Goal: Information Seeking & Learning: Learn about a topic

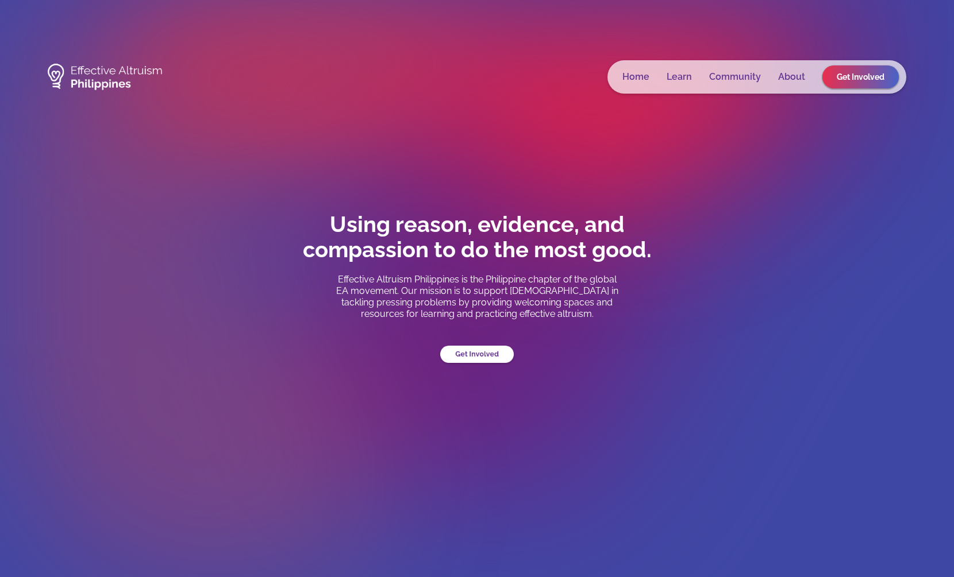
click at [465, 348] on link "Get Involved" at bounding box center [477, 353] width 74 height 17
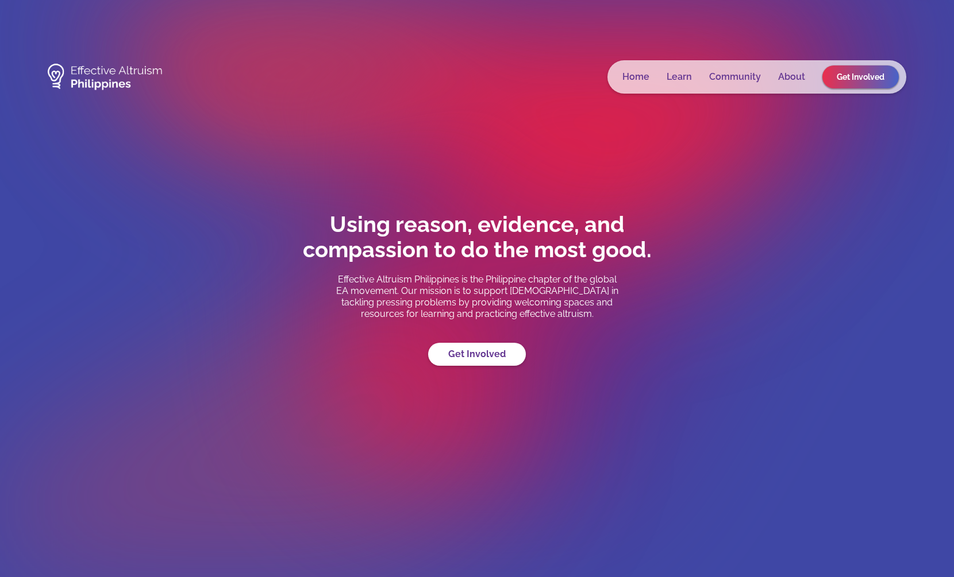
click at [465, 348] on link "Get Involved" at bounding box center [477, 354] width 98 height 23
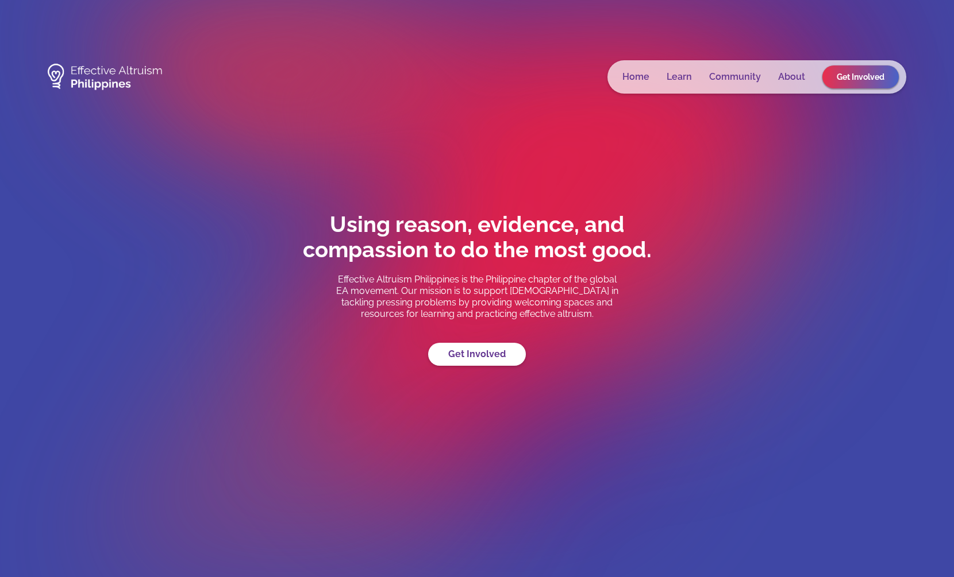
click at [472, 364] on div "Using reason, evidence, and compassion to do the most good. Effective Altruism …" at bounding box center [477, 289] width 402 height 154
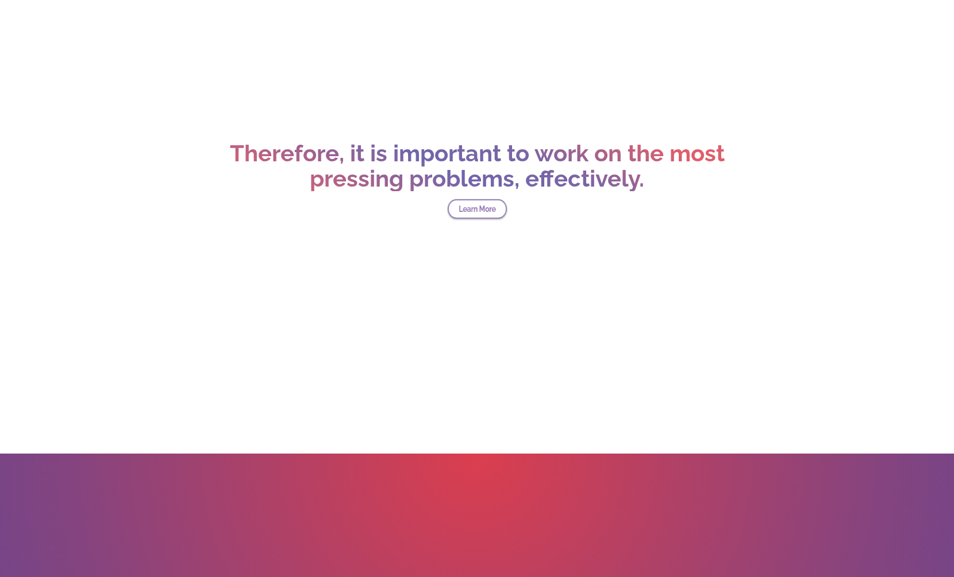
scroll to position [4266, 0]
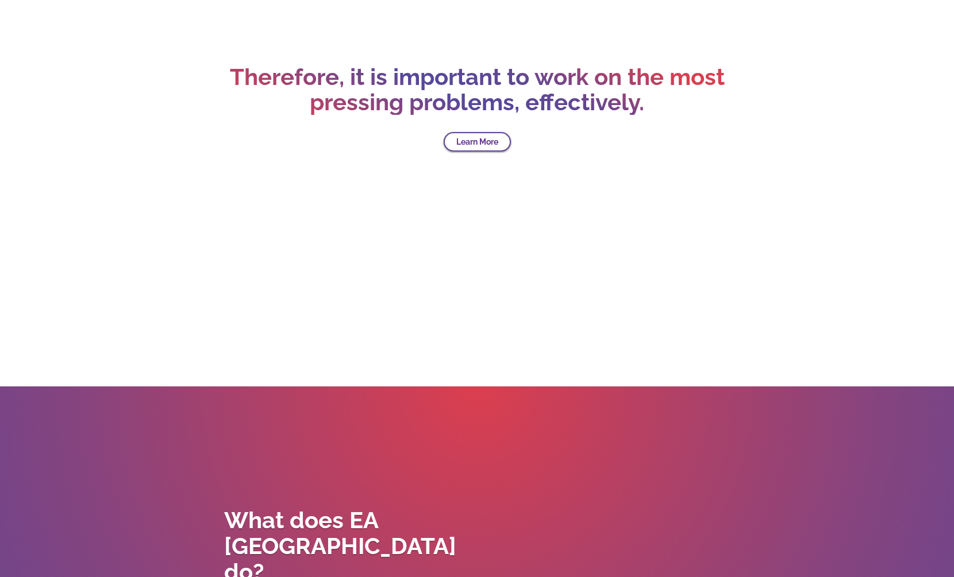
click at [473, 146] on link "Learn More" at bounding box center [477, 142] width 67 height 20
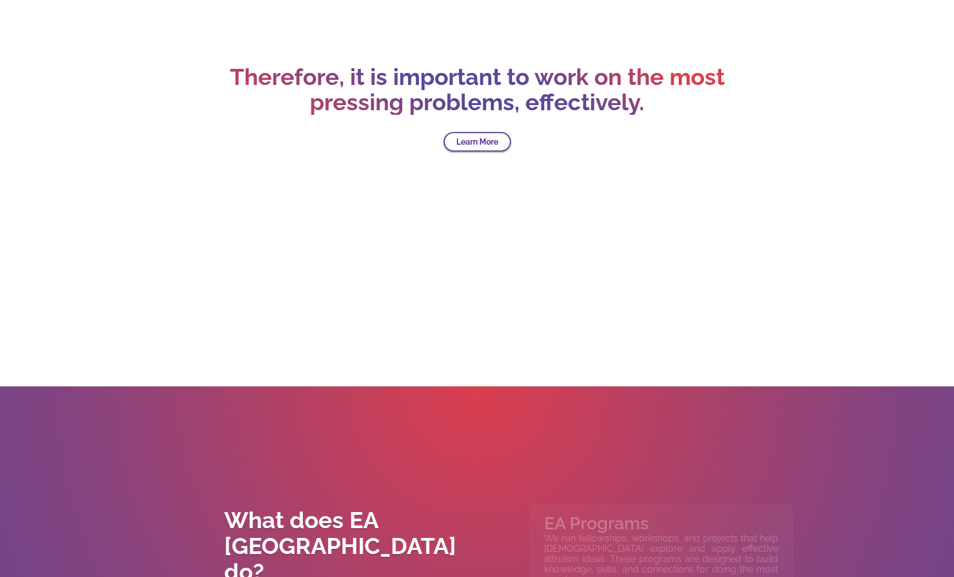
click at [473, 146] on link "Learn More" at bounding box center [477, 142] width 67 height 20
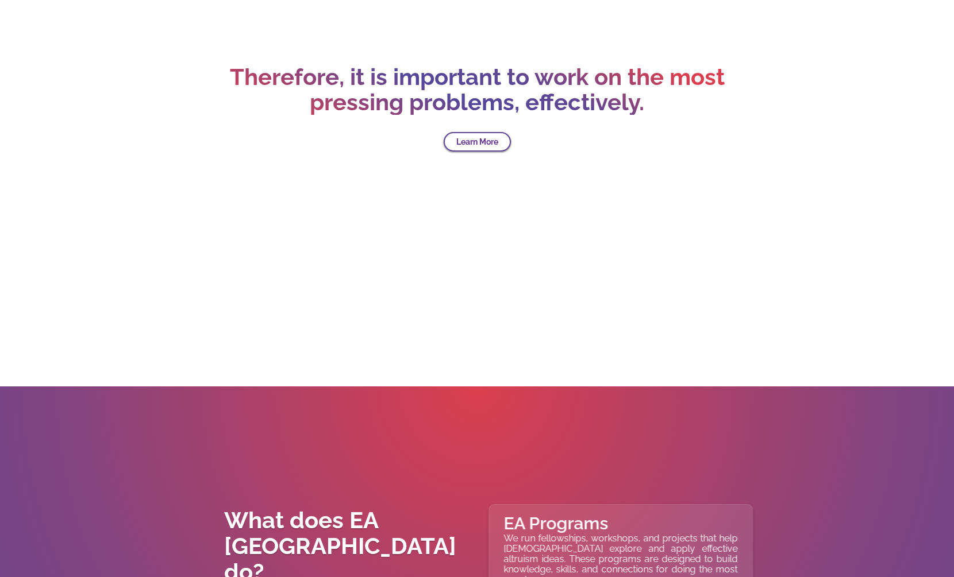
click at [473, 146] on link "Learn More" at bounding box center [477, 142] width 67 height 20
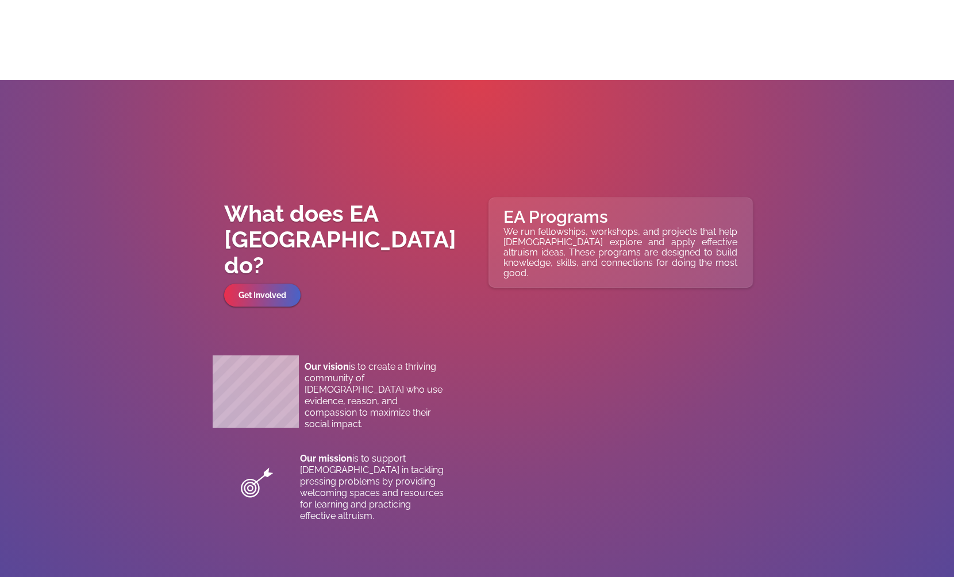
scroll to position [4618, 0]
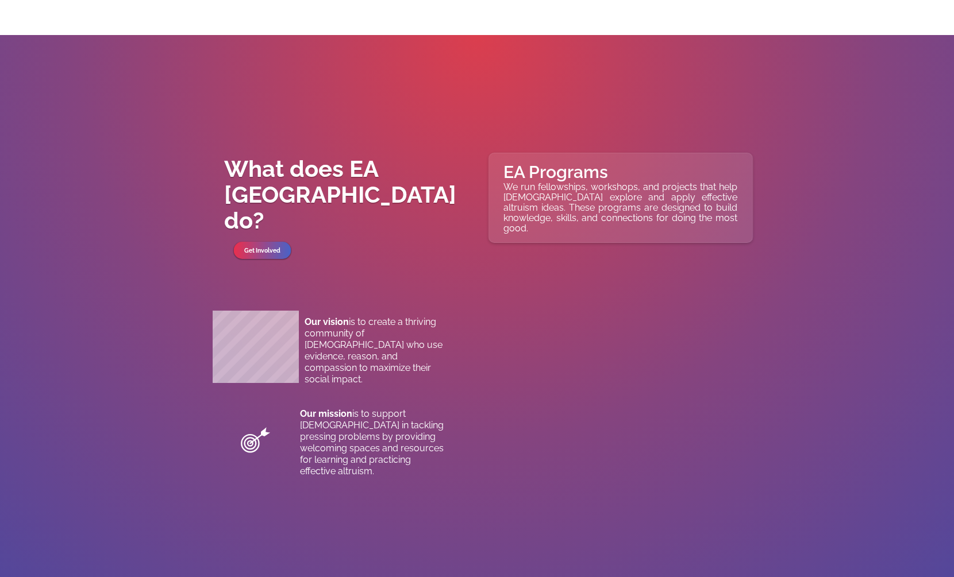
click at [261, 242] on link "Get Involved" at bounding box center [262, 250] width 57 height 17
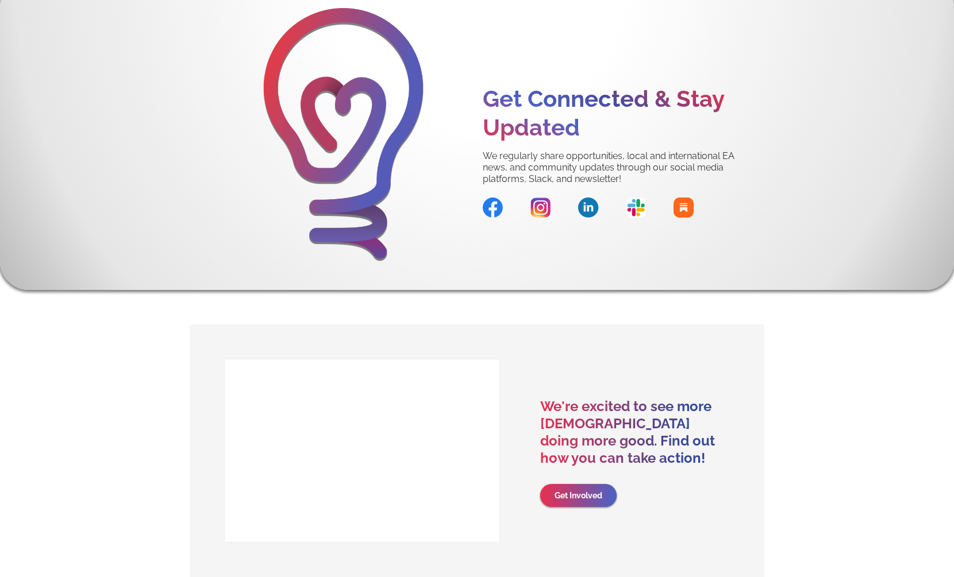
scroll to position [5873, 0]
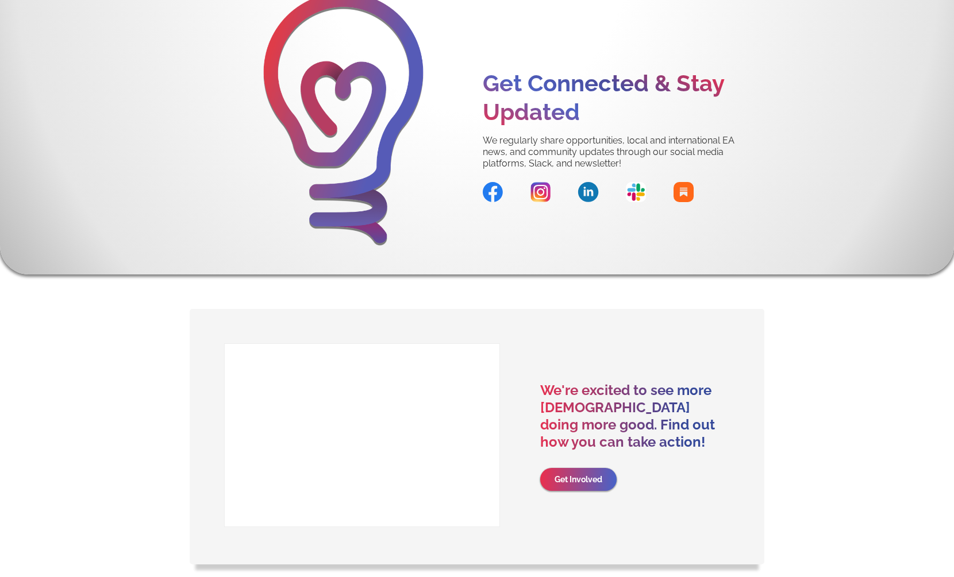
click at [577, 468] on link "Get Involved" at bounding box center [578, 479] width 76 height 23
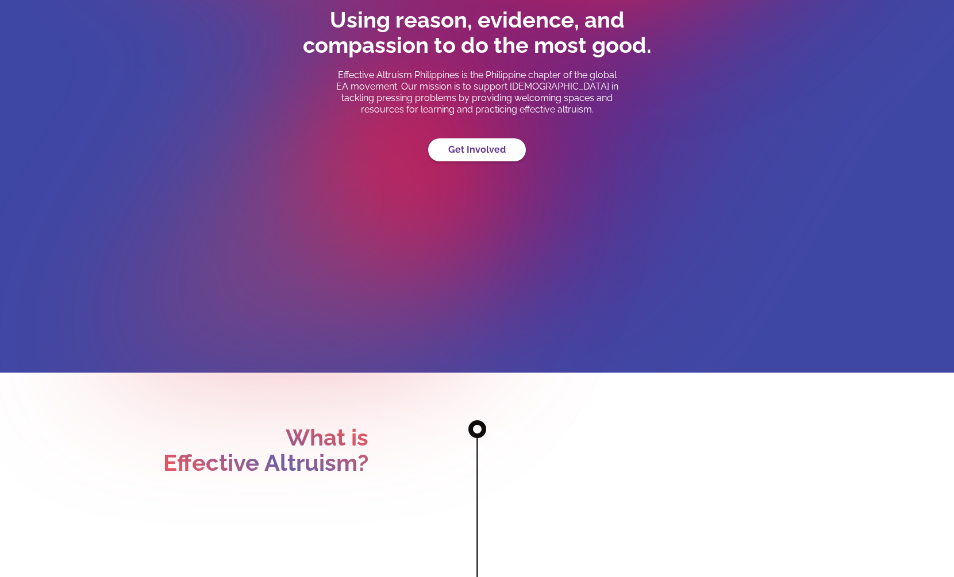
scroll to position [0, 0]
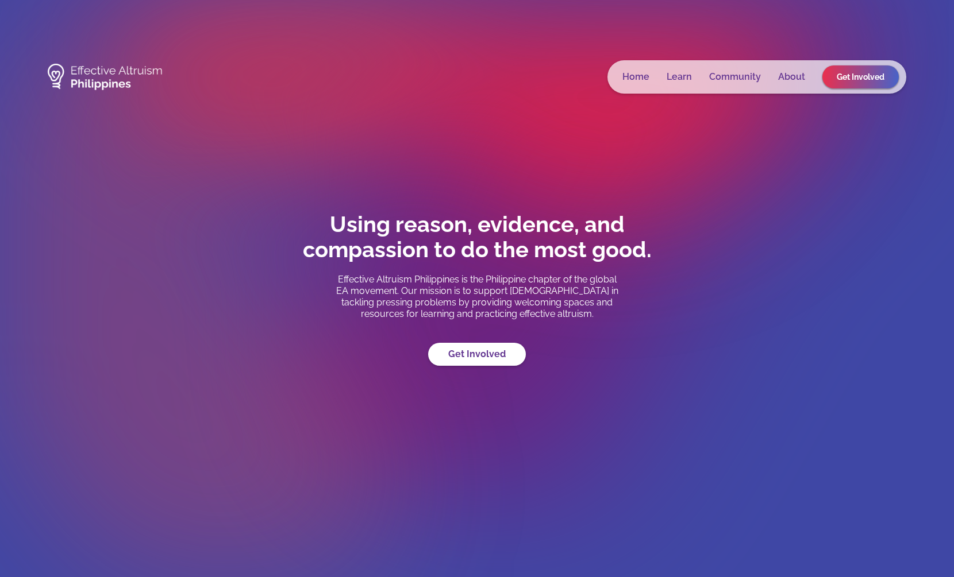
click at [682, 77] on link "Learn" at bounding box center [679, 76] width 25 height 11
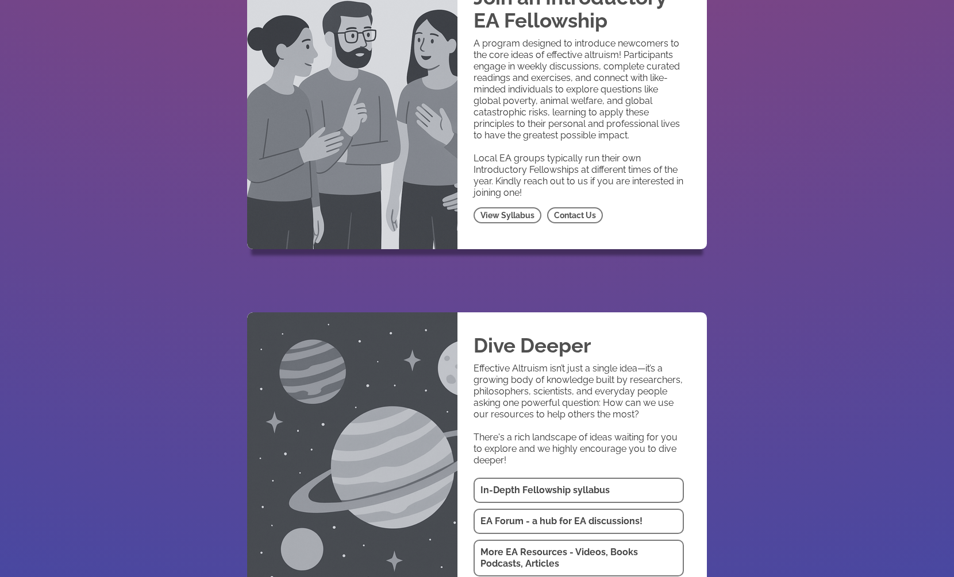
scroll to position [1482, 0]
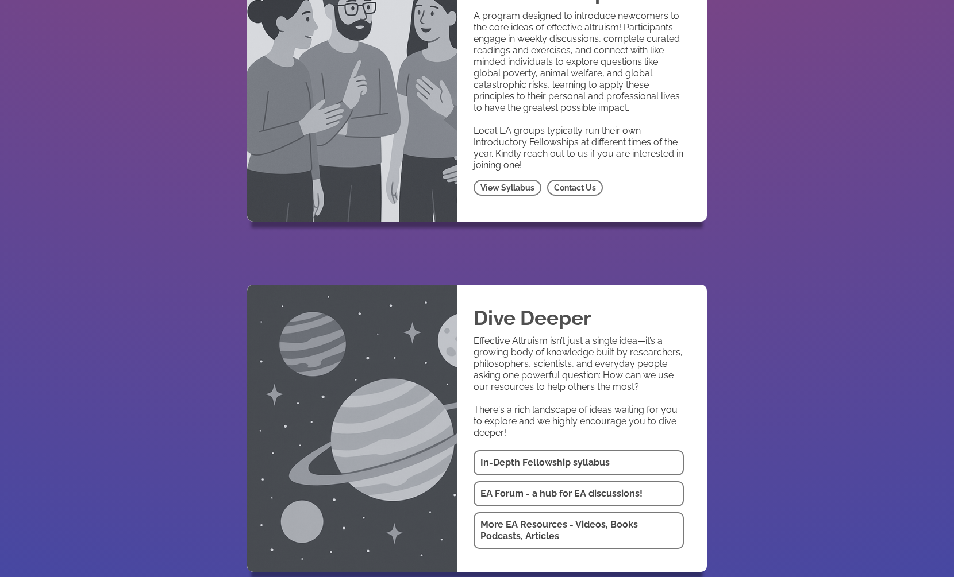
click at [500, 180] on link "View Syllabus" at bounding box center [507, 188] width 68 height 16
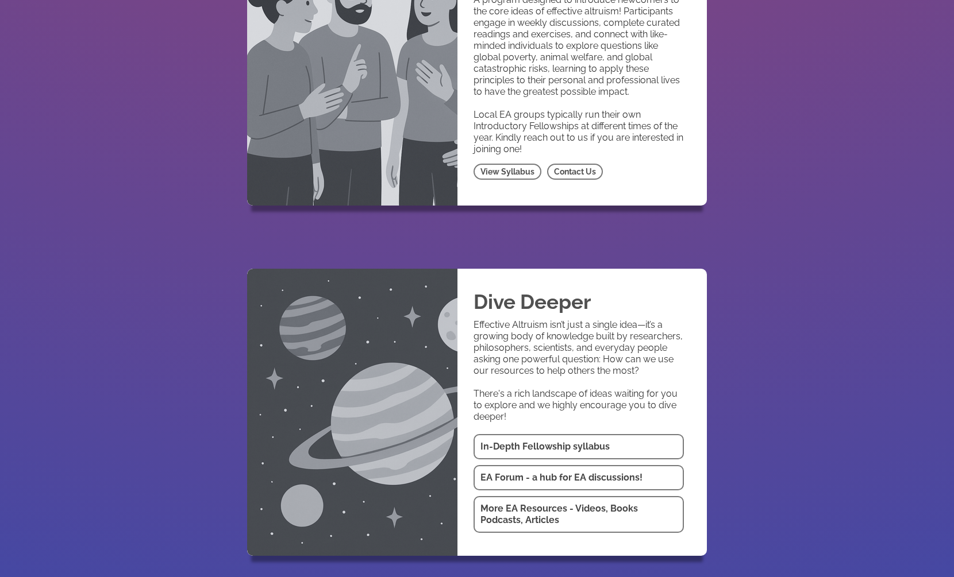
scroll to position [1483, 0]
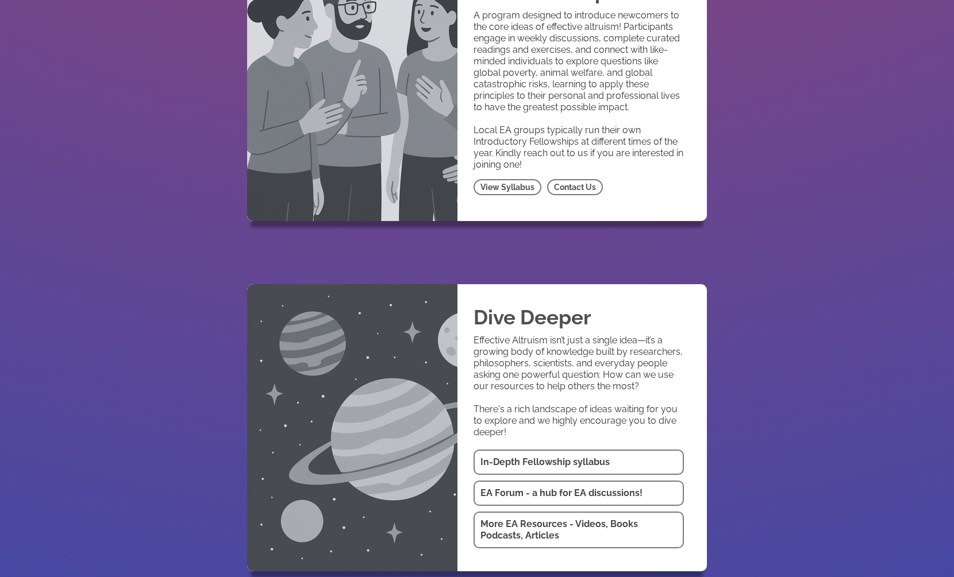
click at [572, 179] on link "Contact Us" at bounding box center [575, 187] width 56 height 16
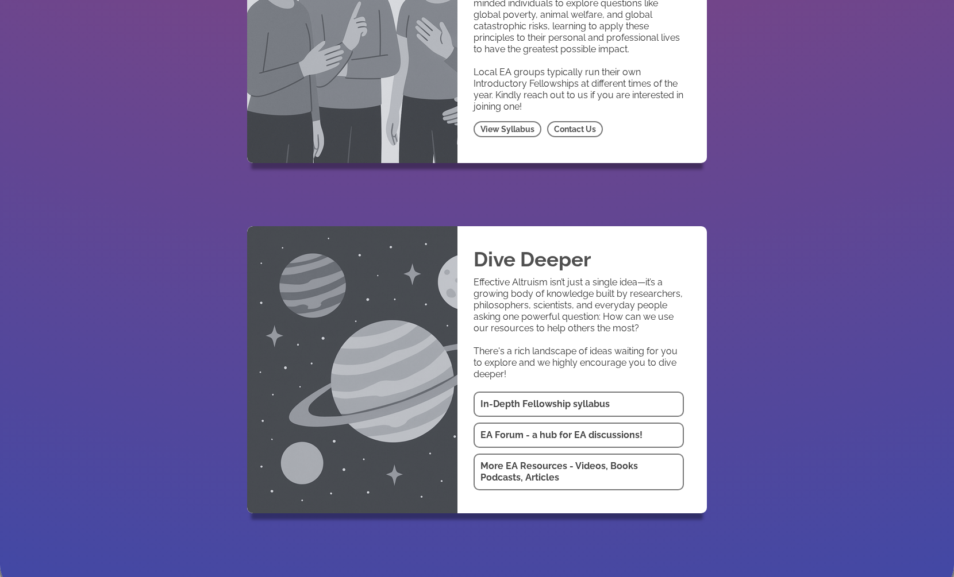
scroll to position [1555, 0]
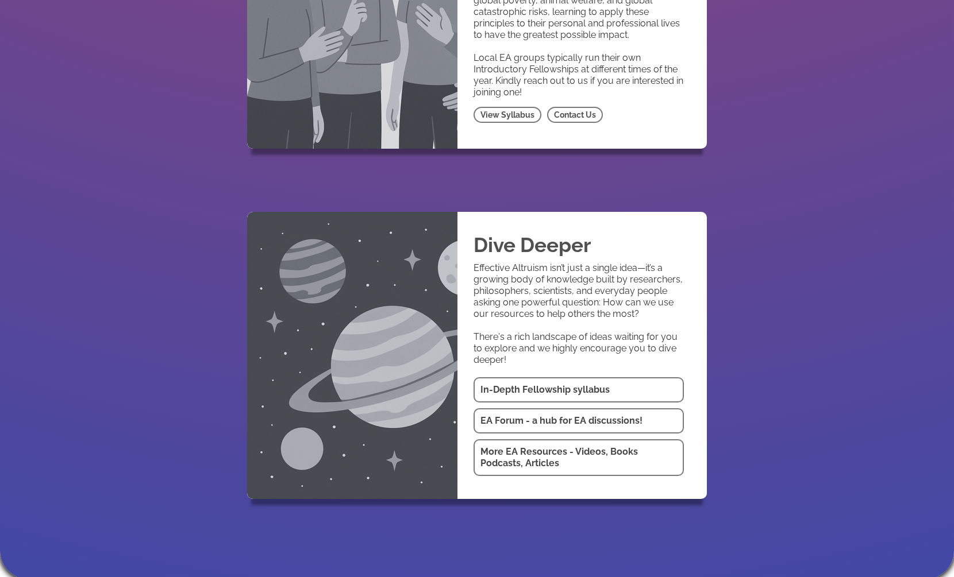
click at [530, 415] on h1 "EA Forum - a hub for EA discussions!" at bounding box center [578, 420] width 197 height 11
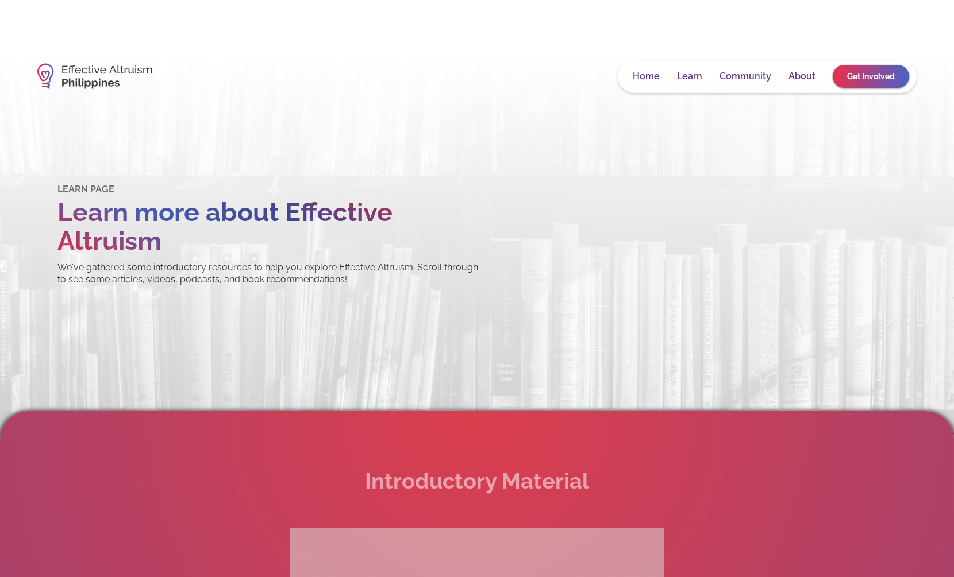
scroll to position [1551, 0]
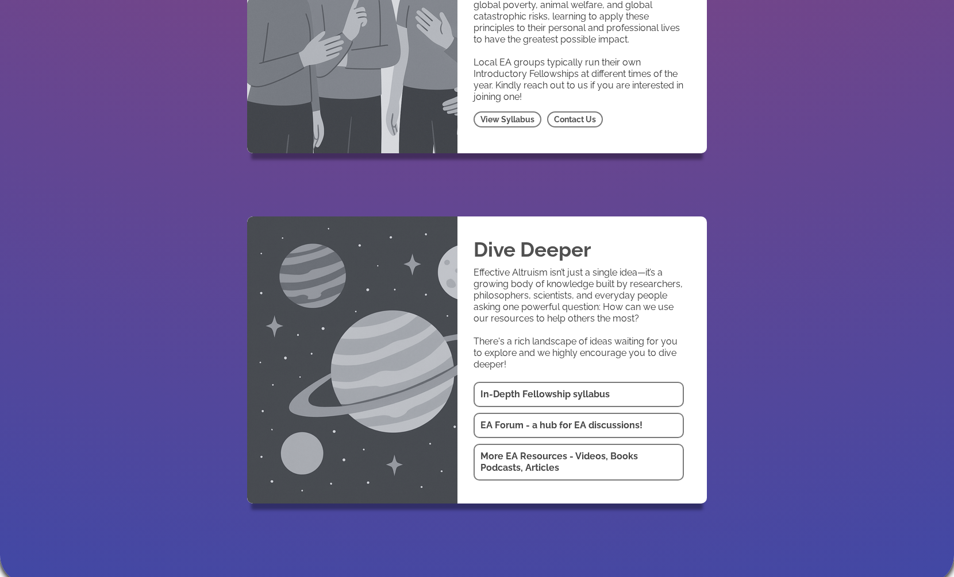
click at [572, 451] on h1 "More EA Resources - Videos, Books Podcasts, Articles" at bounding box center [578, 462] width 197 height 23
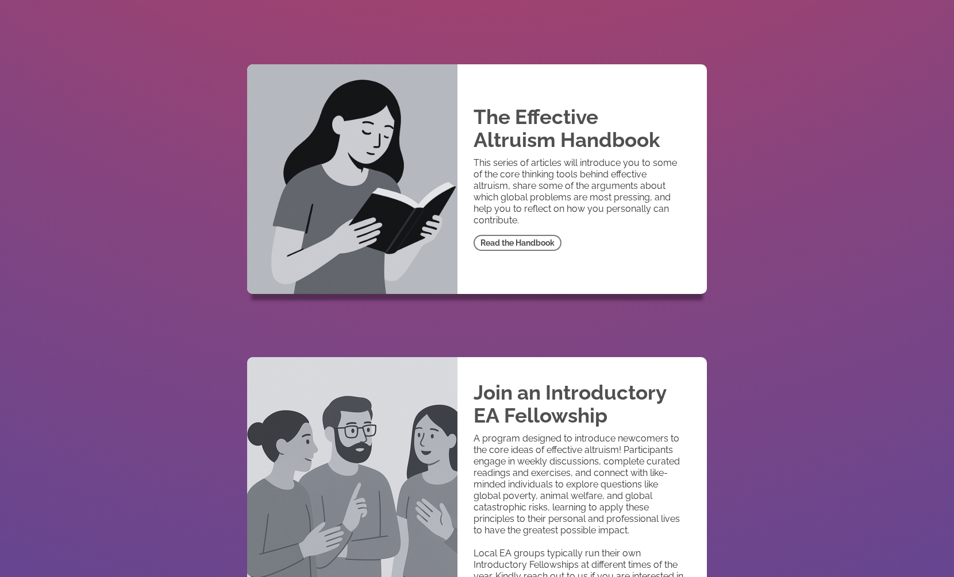
scroll to position [1010, 0]
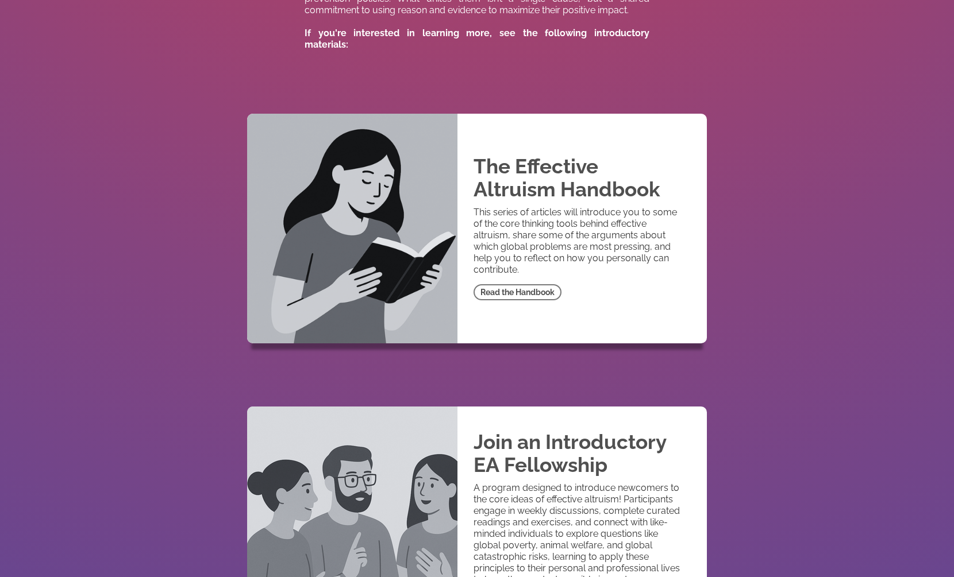
click at [505, 284] on link "Read the Handbook" at bounding box center [517, 292] width 88 height 16
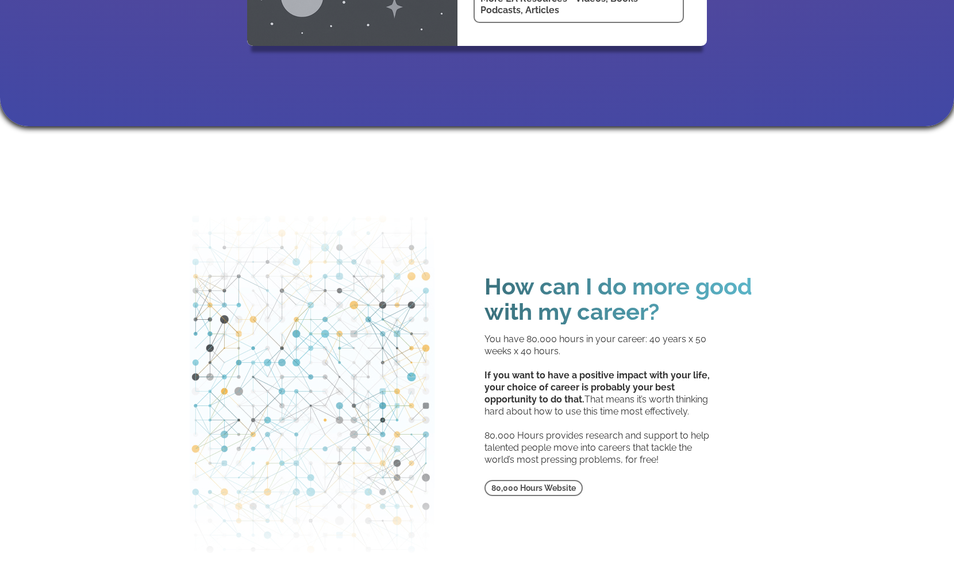
scroll to position [2167, 0]
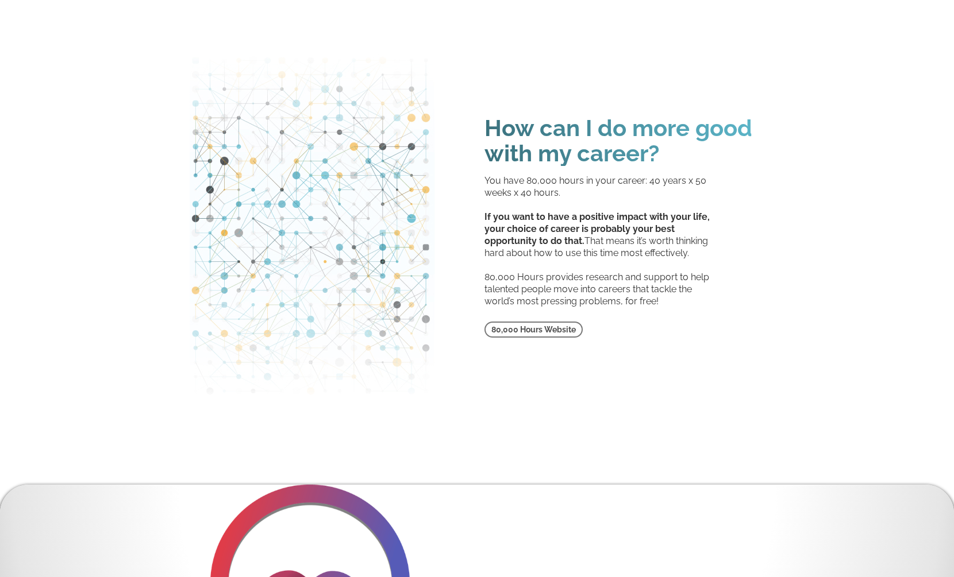
click at [542, 328] on link "80,000 Hours Website" at bounding box center [533, 330] width 98 height 16
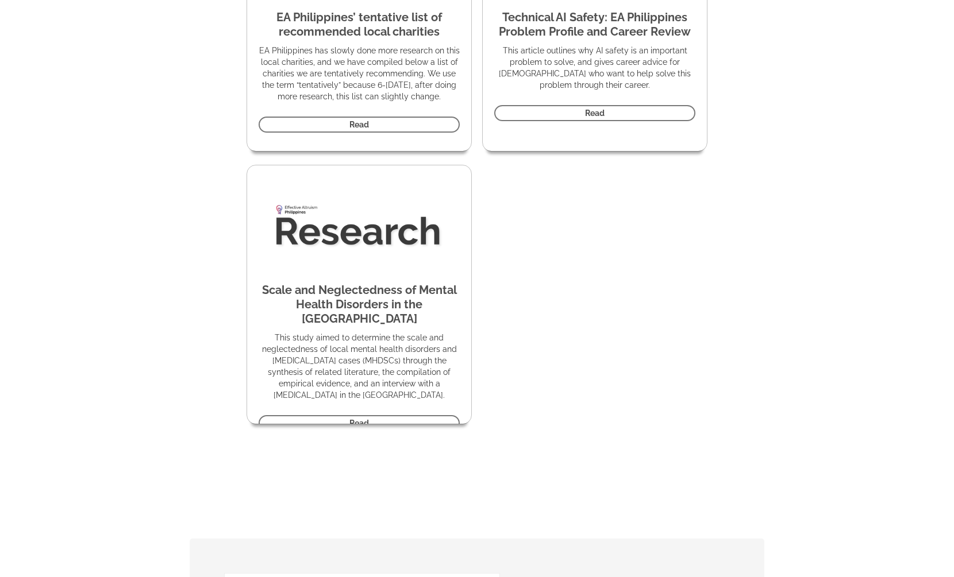
scroll to position [3794, 0]
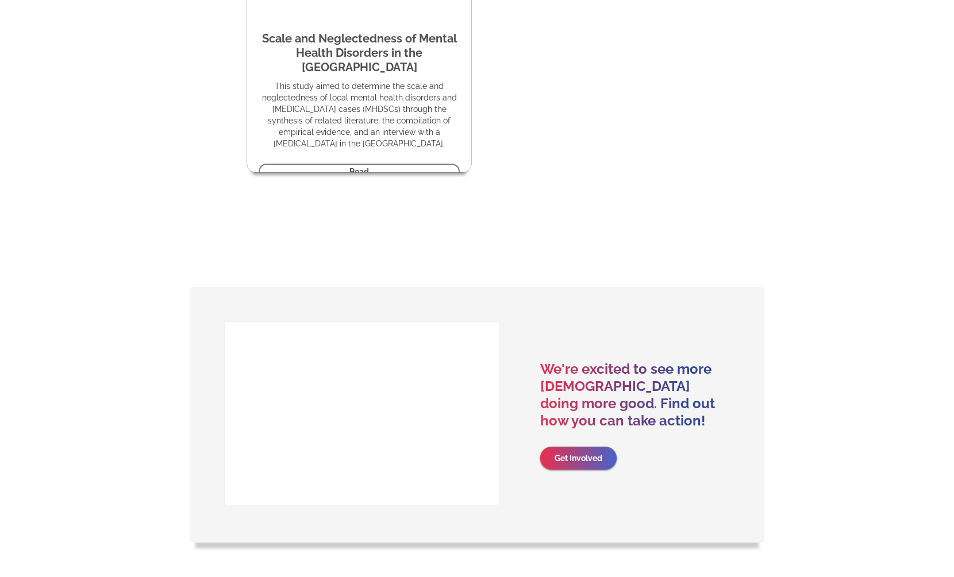
click at [595, 449] on link "Get Involved" at bounding box center [578, 458] width 76 height 23
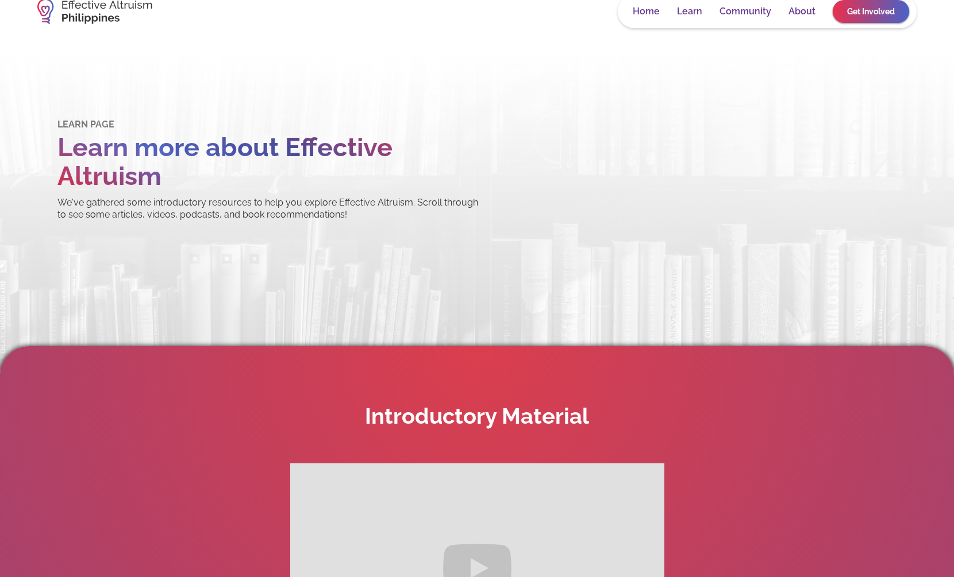
scroll to position [0, 0]
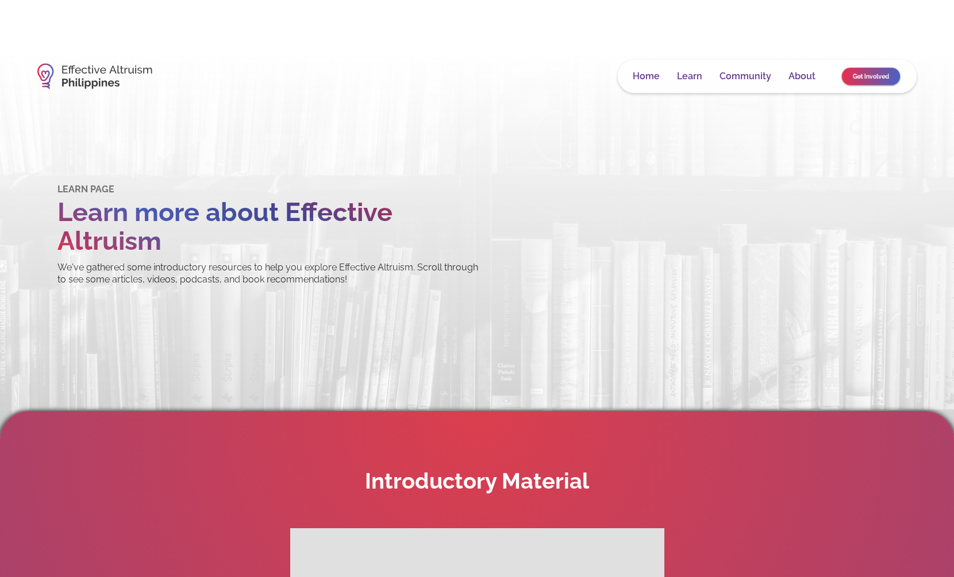
click at [843, 70] on link "Get Involved" at bounding box center [871, 75] width 58 height 17
click at [843, 70] on link "Get Involved" at bounding box center [871, 76] width 76 height 23
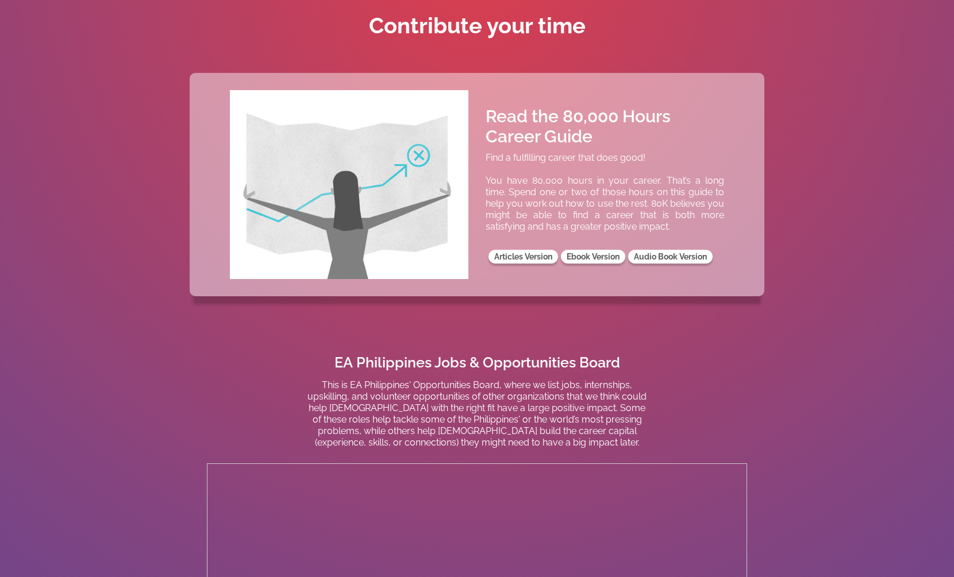
scroll to position [515, 0]
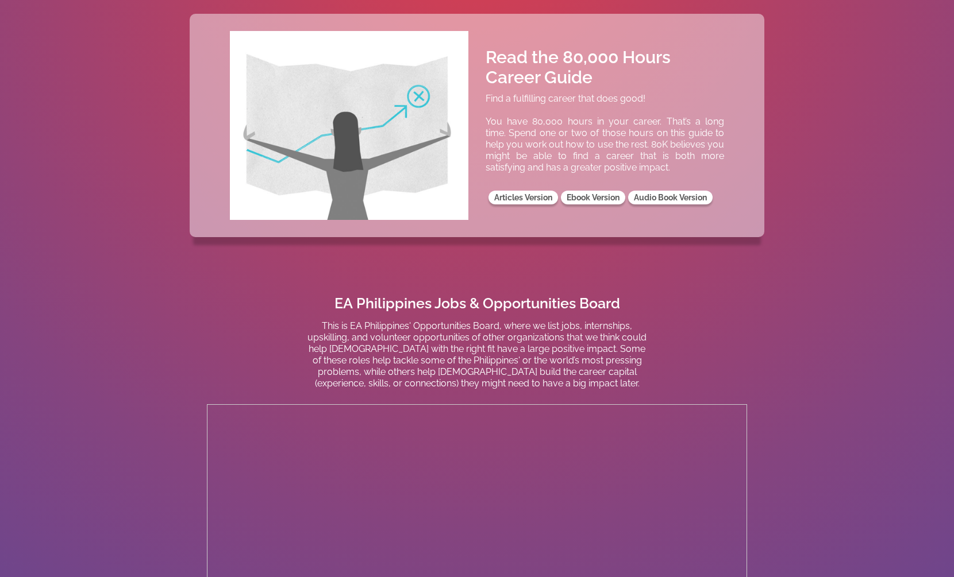
click at [521, 194] on link "Articles Version" at bounding box center [523, 198] width 70 height 14
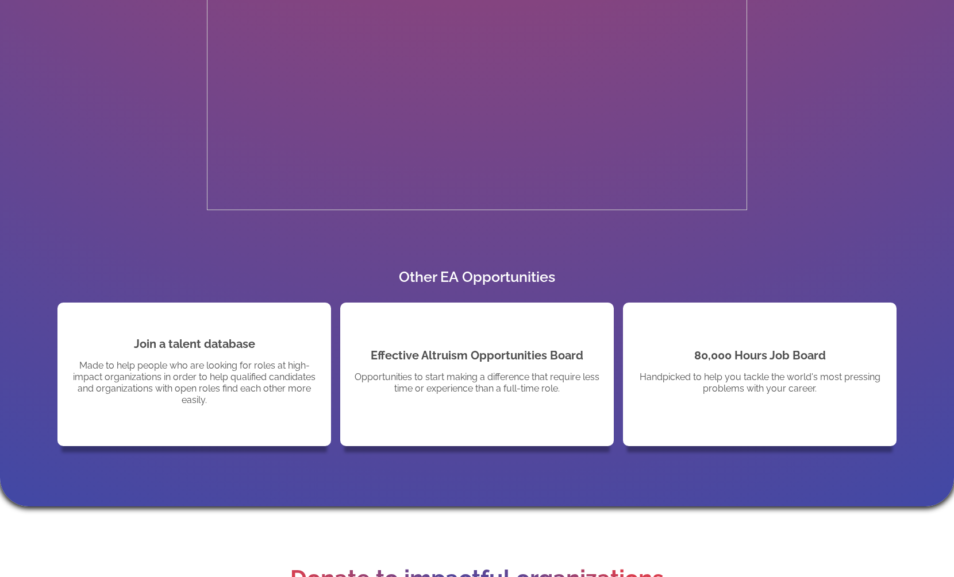
scroll to position [1303, 0]
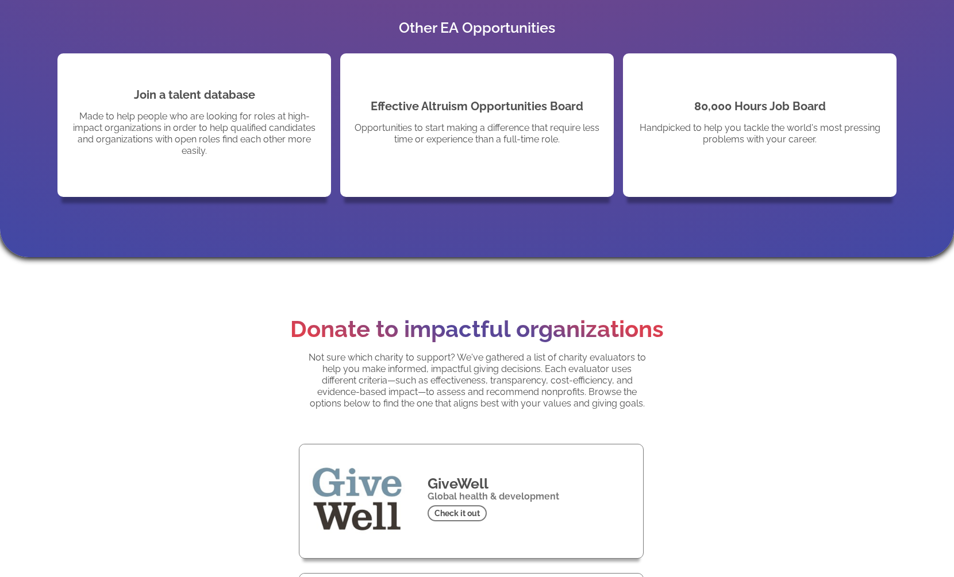
click at [182, 128] on p "Made to help people who are looking for roles at high-impact organizations in o…" at bounding box center [194, 134] width 251 height 46
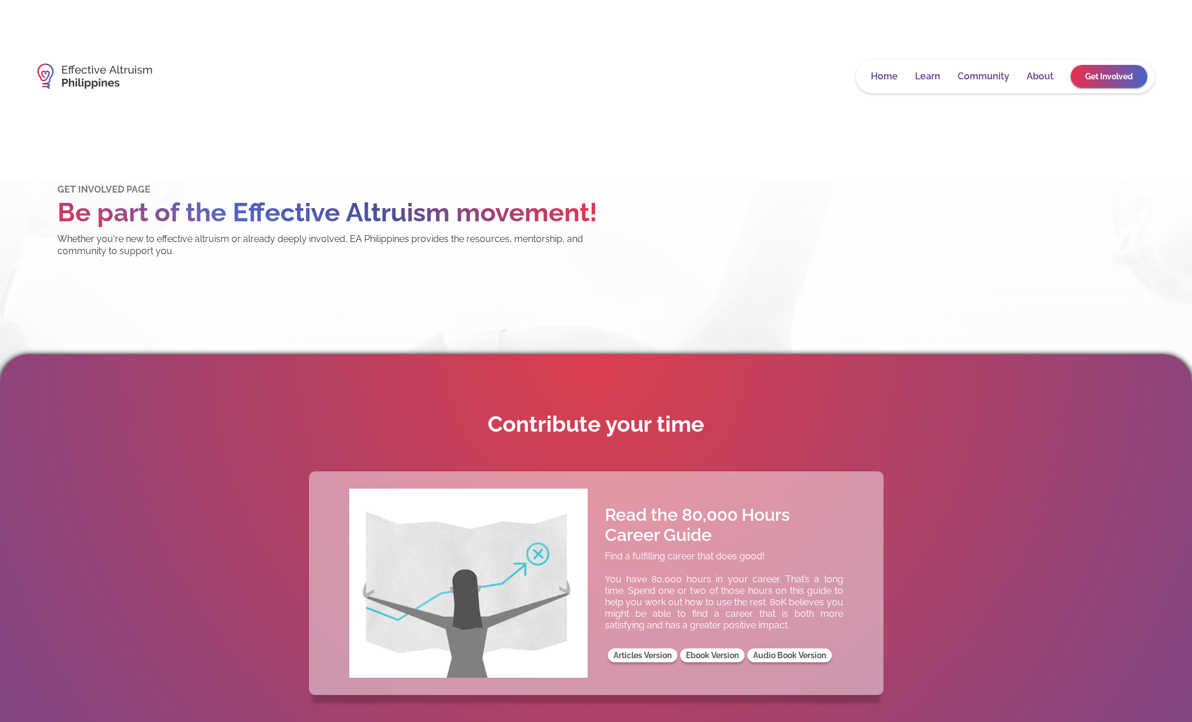
click at [953, 75] on link "About" at bounding box center [1040, 76] width 27 height 11
